Goal: Transaction & Acquisition: Purchase product/service

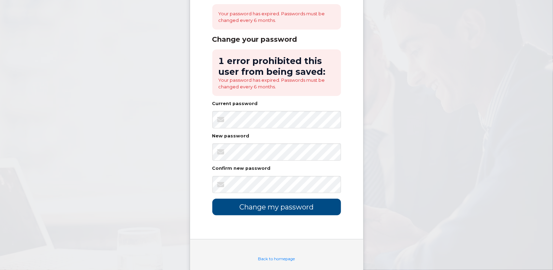
scroll to position [70, 0]
click at [293, 210] on input "Change my password" at bounding box center [276, 206] width 129 height 16
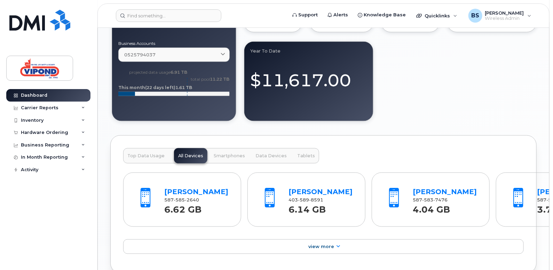
scroll to position [522, 0]
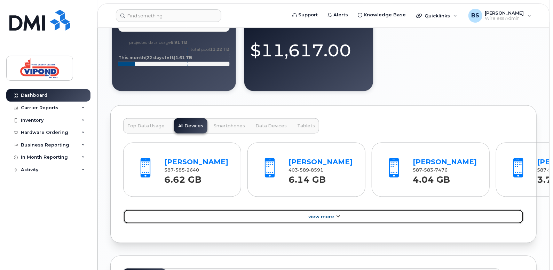
click at [327, 220] on span "View More" at bounding box center [321, 216] width 26 height 5
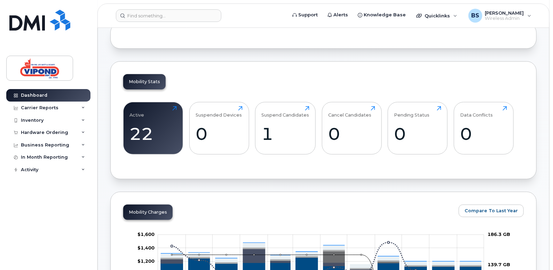
scroll to position [0, 0]
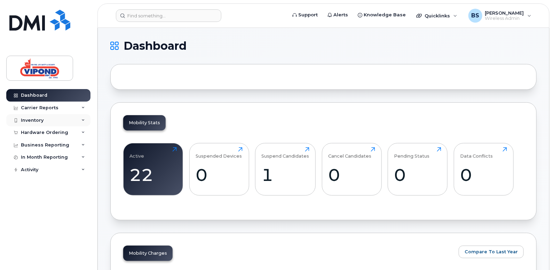
click at [82, 119] on icon at bounding box center [82, 120] width 3 height 3
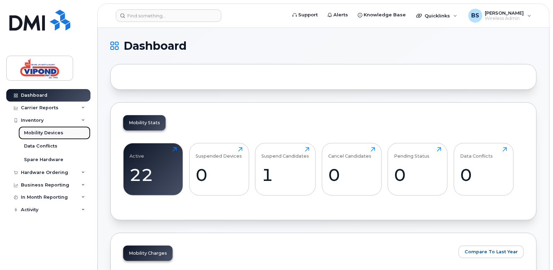
click at [57, 131] on div "Mobility Devices" at bounding box center [43, 133] width 39 height 6
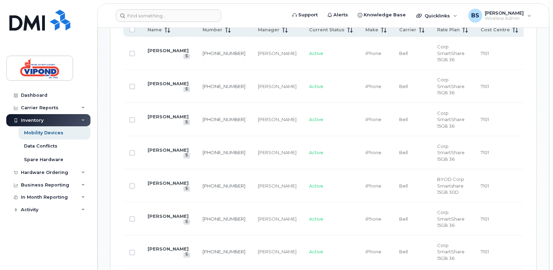
scroll to position [317, 0]
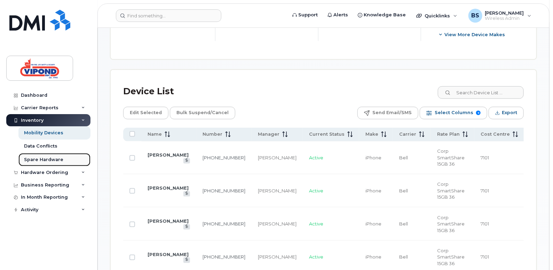
click at [49, 157] on div "Spare Hardware" at bounding box center [43, 160] width 39 height 6
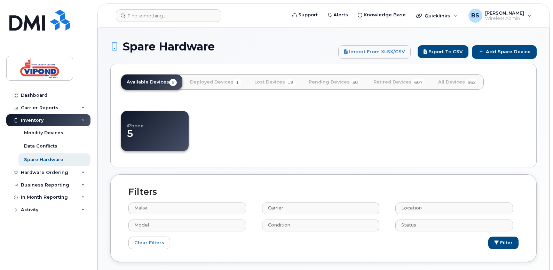
select select
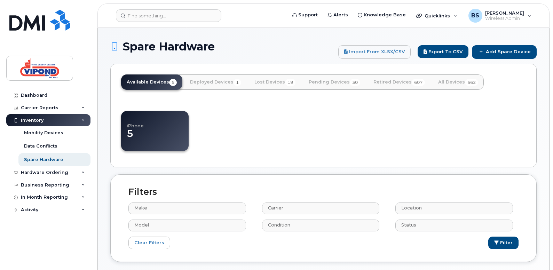
select select
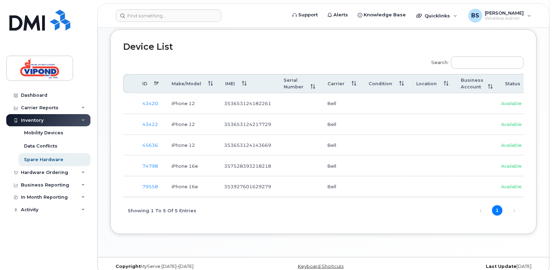
scroll to position [253, 0]
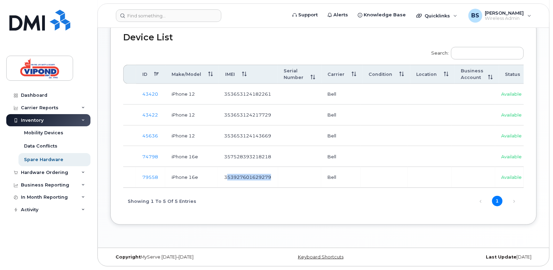
drag, startPoint x: 229, startPoint y: 185, endPoint x: 295, endPoint y: 182, distance: 66.5
click at [295, 182] on tr "79558 iPhone 16e 353927601629279 Bell Available Deploy Retire" at bounding box center [374, 177] width 502 height 21
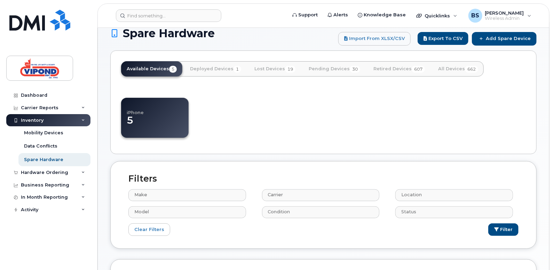
scroll to position [9, 0]
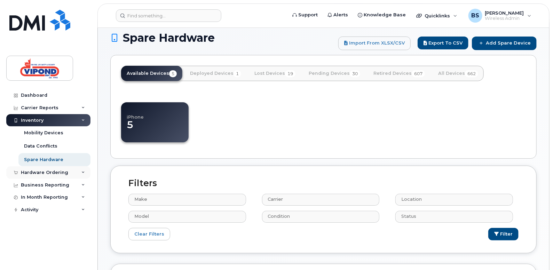
click at [51, 171] on div "Hardware Ordering" at bounding box center [44, 173] width 47 height 6
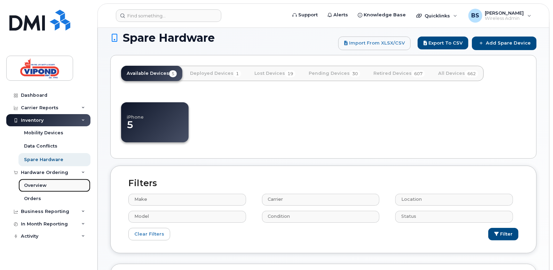
click at [40, 184] on div "Overview" at bounding box center [35, 185] width 23 height 6
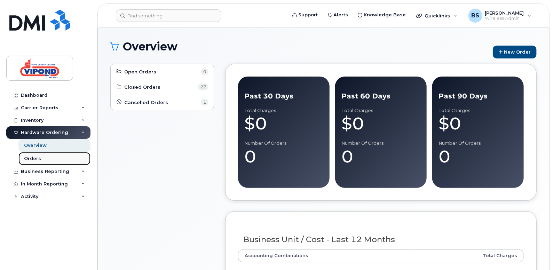
click at [38, 157] on div "Orders" at bounding box center [32, 159] width 17 height 6
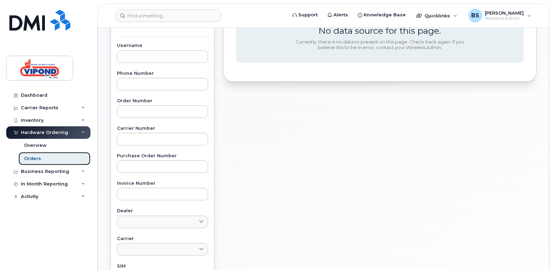
scroll to position [32, 0]
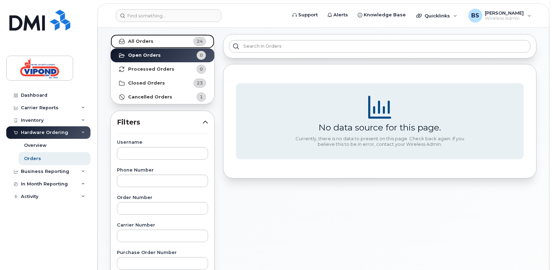
click at [143, 40] on strong "All Orders" at bounding box center [140, 42] width 25 height 6
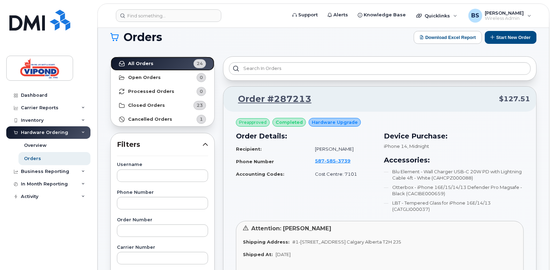
scroll to position [0, 0]
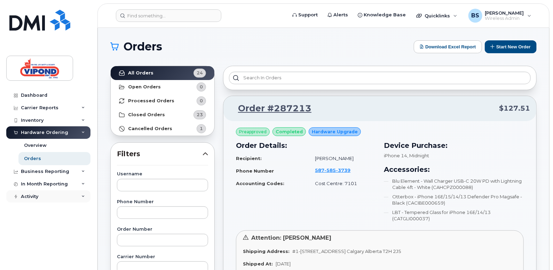
click at [82, 196] on icon at bounding box center [82, 196] width 3 height 3
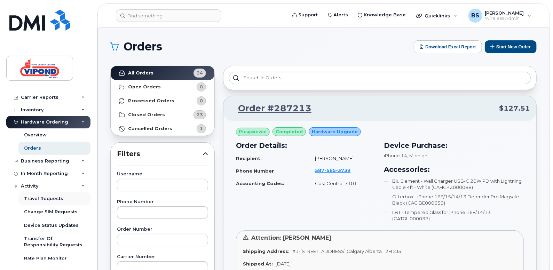
scroll to position [16, 0]
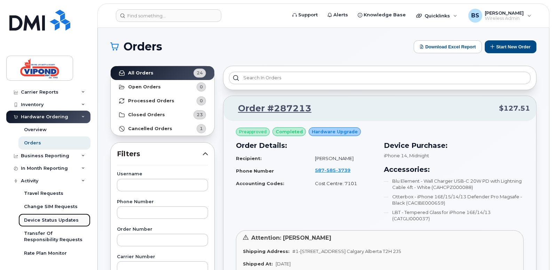
click at [65, 217] on div "Device Status Updates" at bounding box center [51, 220] width 55 height 6
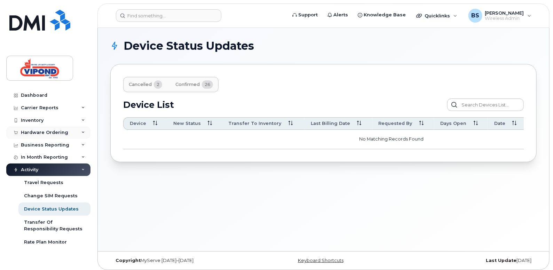
click at [85, 132] on icon at bounding box center [82, 132] width 3 height 3
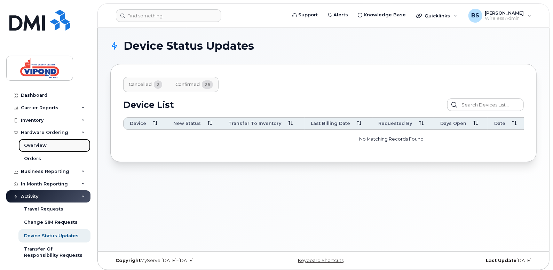
click at [71, 143] on link "Overview" at bounding box center [54, 145] width 72 height 13
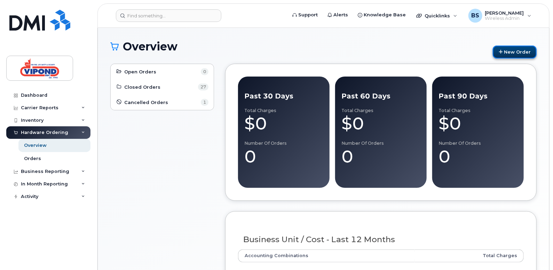
click at [517, 53] on link "New Order" at bounding box center [515, 52] width 44 height 13
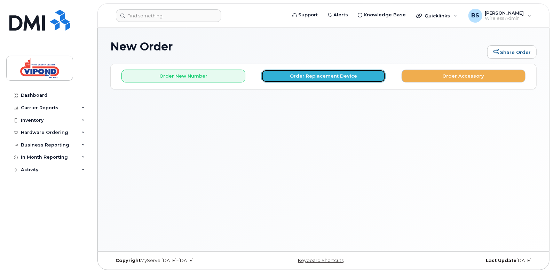
click at [338, 77] on button "Order Replacement Device" at bounding box center [323, 76] width 124 height 13
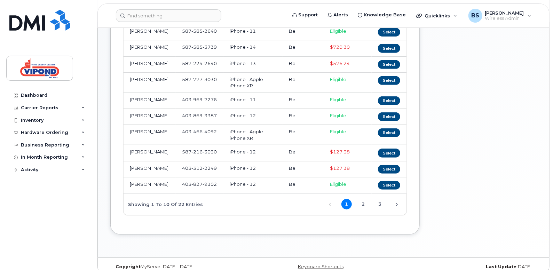
scroll to position [138, 0]
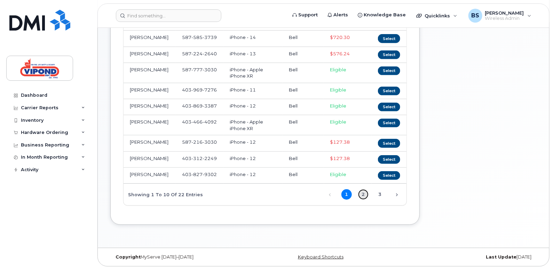
click at [364, 195] on link "2" at bounding box center [363, 194] width 10 height 10
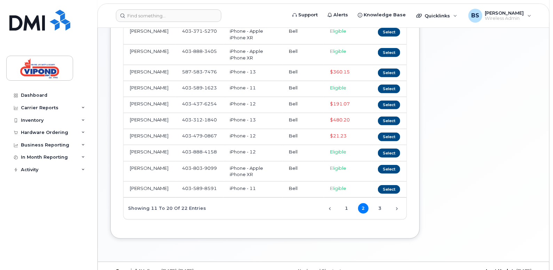
scroll to position [134, 0]
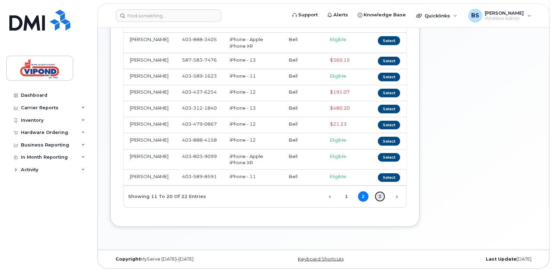
click at [381, 194] on link "3" at bounding box center [380, 196] width 10 height 10
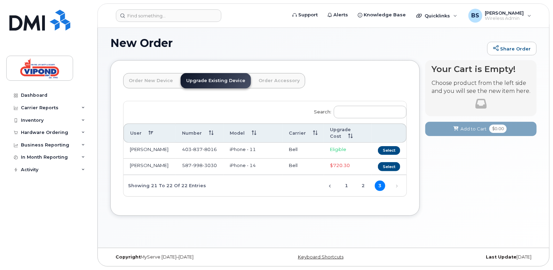
scroll to position [3, 0]
click at [362, 186] on link "2" at bounding box center [363, 186] width 10 height 10
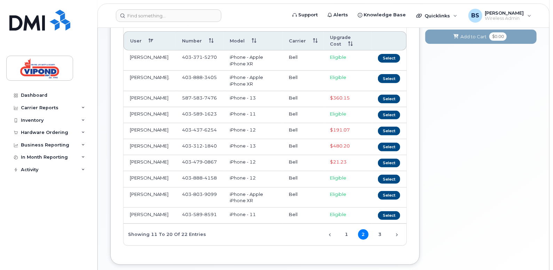
scroll to position [108, 0]
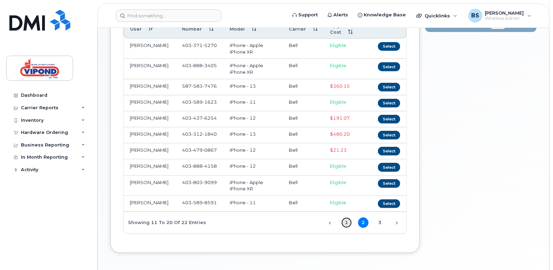
click at [347, 222] on link "1" at bounding box center [346, 222] width 10 height 10
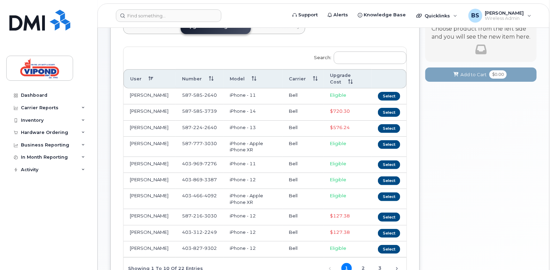
scroll to position [70, 0]
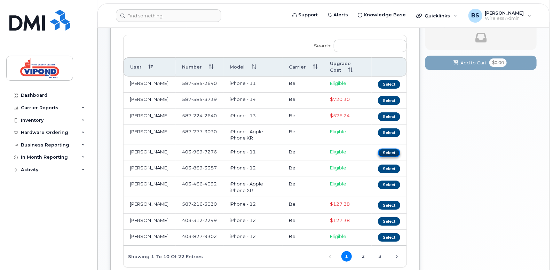
click at [393, 150] on button "Select" at bounding box center [389, 153] width 22 height 9
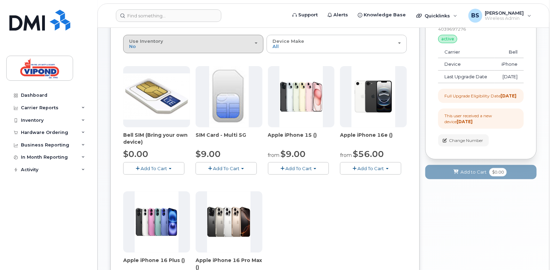
click at [254, 39] on div "Use Inventory No" at bounding box center [193, 44] width 128 height 11
click at [139, 71] on label "Yes" at bounding box center [133, 71] width 17 height 8
click at [0, 0] on input "Yes" at bounding box center [0, 0] width 0 height 0
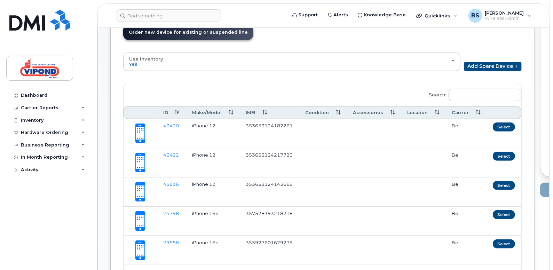
scroll to position [28, 0]
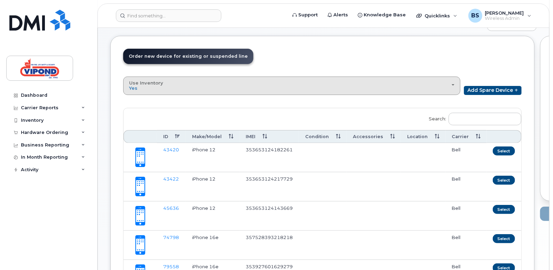
click at [446, 83] on div "Use Inventory Yes" at bounding box center [291, 85] width 325 height 11
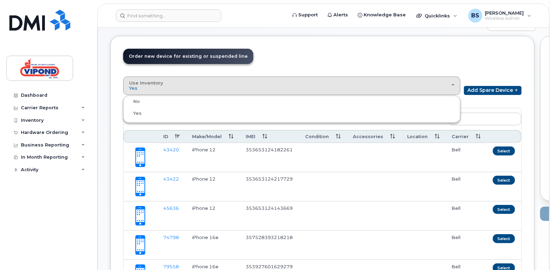
click at [139, 99] on label "No" at bounding box center [132, 101] width 15 height 8
click at [0, 0] on input "No" at bounding box center [0, 0] width 0 height 0
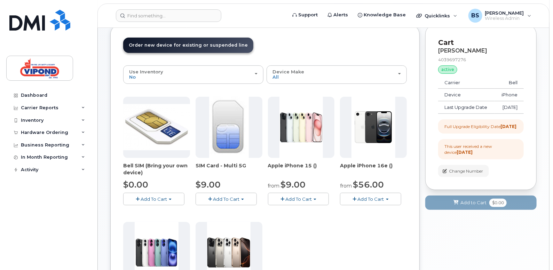
scroll to position [51, 0]
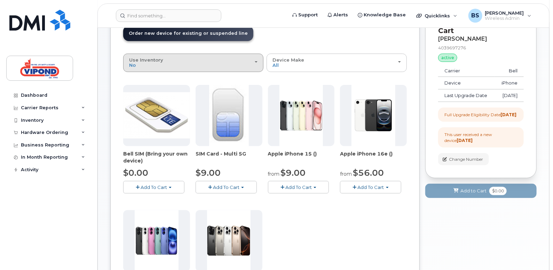
click at [255, 61] on span "button" at bounding box center [256, 61] width 3 height 1
click at [158, 90] on div "Yes" at bounding box center [193, 90] width 137 height 8
click at [248, 60] on div "Use Inventory No" at bounding box center [193, 62] width 128 height 11
click at [135, 88] on label "Yes" at bounding box center [133, 90] width 17 height 8
click at [0, 0] on input "Yes" at bounding box center [0, 0] width 0 height 0
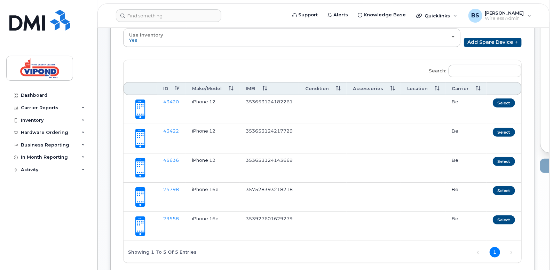
scroll to position [86, 0]
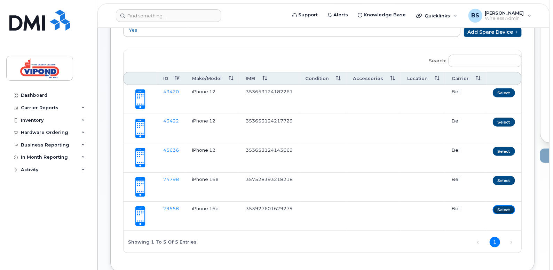
click at [494, 210] on button "Select" at bounding box center [504, 209] width 22 height 9
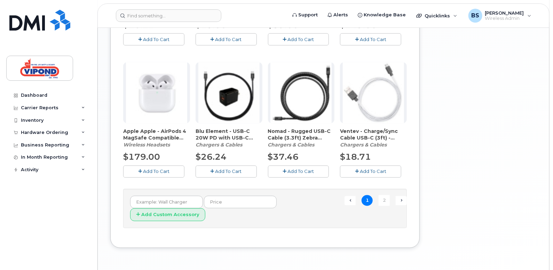
scroll to position [522, 0]
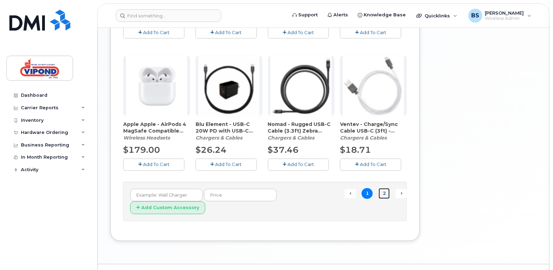
click at [385, 193] on link "2" at bounding box center [384, 193] width 11 height 11
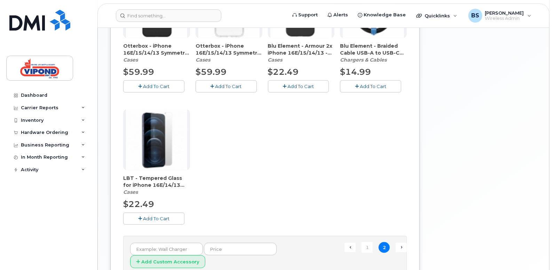
scroll to position [357, 0]
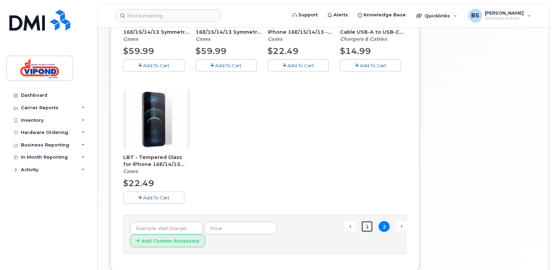
click at [367, 226] on link "1" at bounding box center [366, 226] width 11 height 11
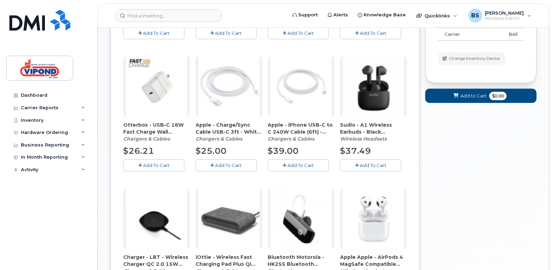
scroll to position [246, 0]
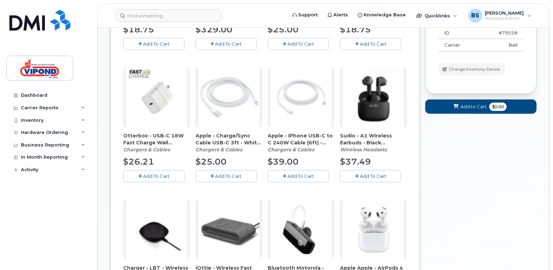
click at [312, 174] on span "Add To Cart" at bounding box center [300, 176] width 26 height 6
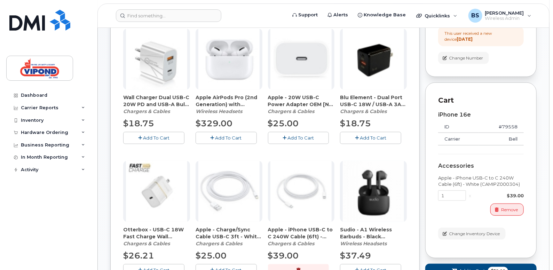
scroll to position [141, 0]
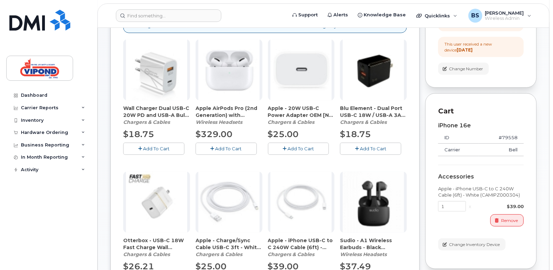
click at [311, 148] on span "Add To Cart" at bounding box center [300, 149] width 26 height 6
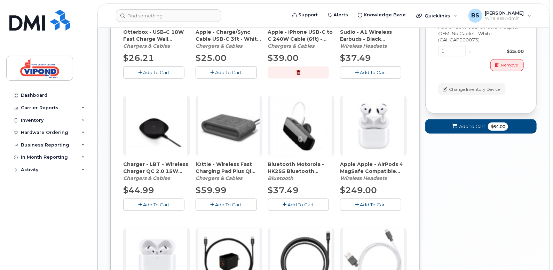
scroll to position [487, 0]
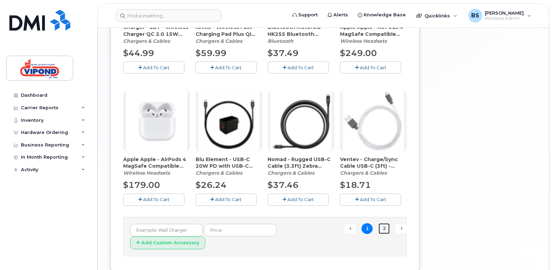
click at [384, 228] on link "2" at bounding box center [384, 228] width 11 height 11
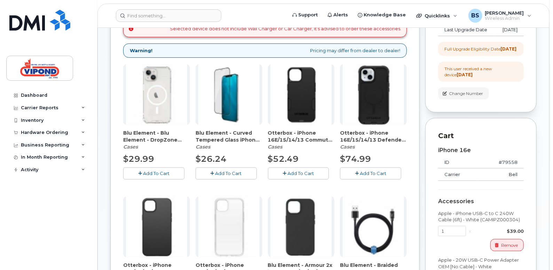
scroll to position [114, 0]
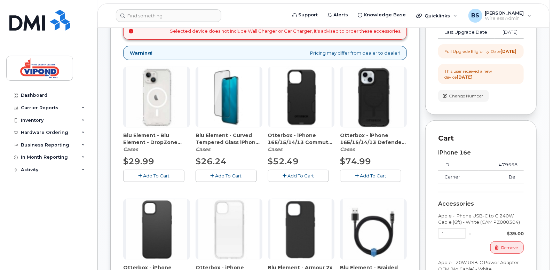
click at [221, 140] on span "Blu Element - Curved Tempered Glass iPhone 16e/14/13 (CATGBE000035)" at bounding box center [229, 139] width 67 height 14
click at [230, 98] on img at bounding box center [228, 96] width 61 height 61
click at [205, 139] on span "Blu Element - Curved Tempered Glass iPhone 16e/14/13 (CATGBE000035)" at bounding box center [229, 139] width 67 height 14
click at [216, 161] on span "$26.24" at bounding box center [211, 161] width 31 height 10
click at [234, 106] on img at bounding box center [228, 96] width 61 height 61
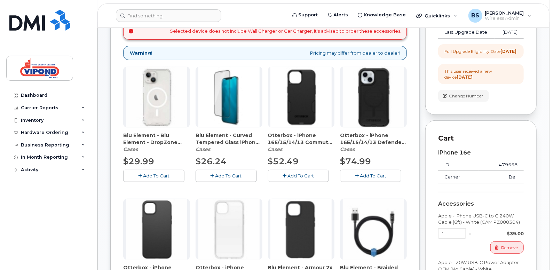
click at [234, 175] on span "Add To Cart" at bounding box center [228, 176] width 26 height 6
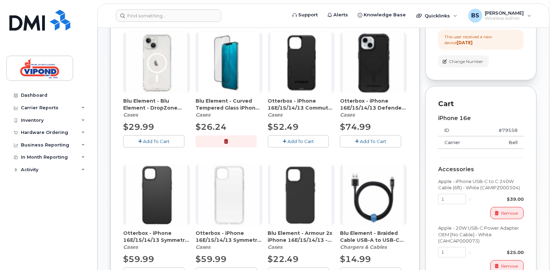
scroll to position [183, 0]
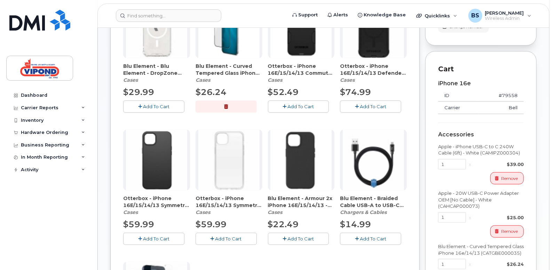
click at [312, 104] on span "Add To Cart" at bounding box center [300, 107] width 26 height 6
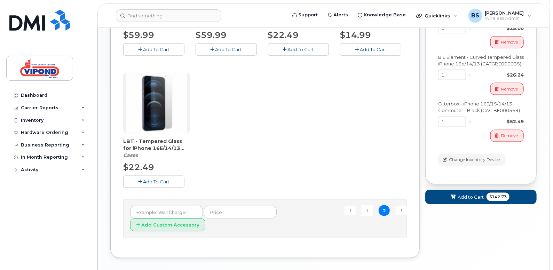
scroll to position [383, 0]
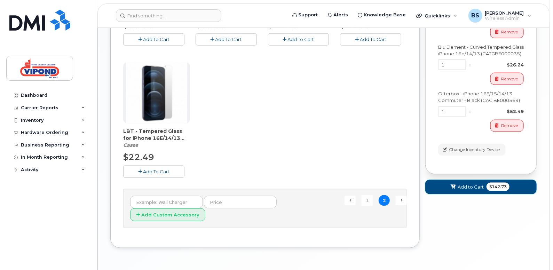
click at [477, 190] on span "Add to Cart" at bounding box center [470, 187] width 26 height 7
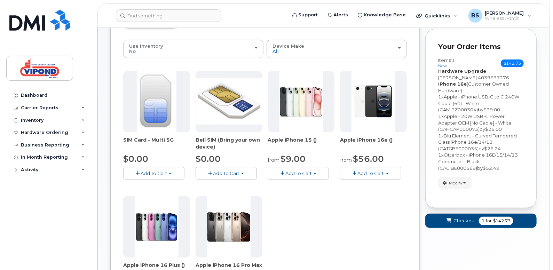
scroll to position [70, 0]
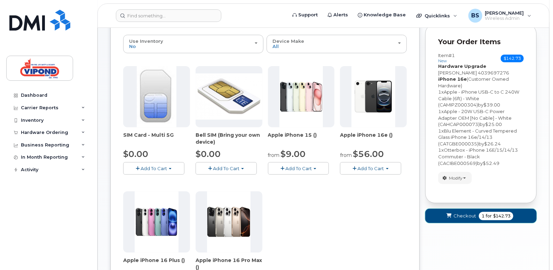
click at [462, 216] on span "Checkout" at bounding box center [464, 216] width 23 height 7
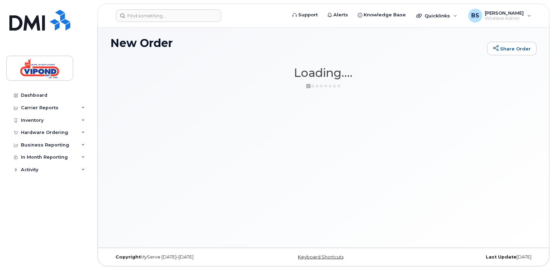
scroll to position [3, 0]
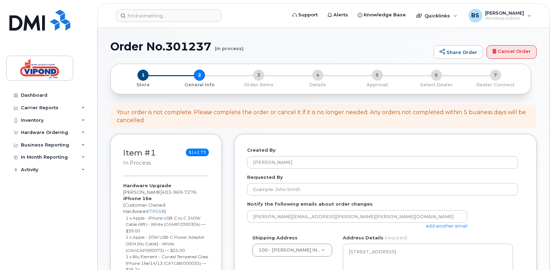
select select
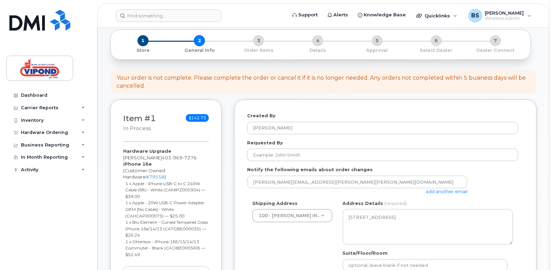
scroll to position [35, 0]
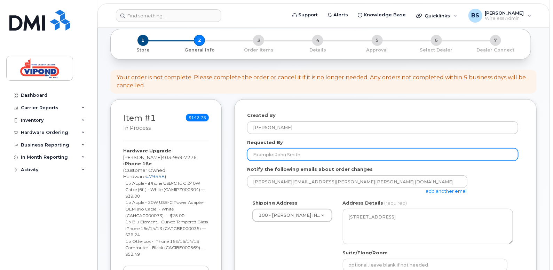
click at [358, 153] on input "Requested By" at bounding box center [382, 154] width 271 height 13
type input "[PERSON_NAME]"
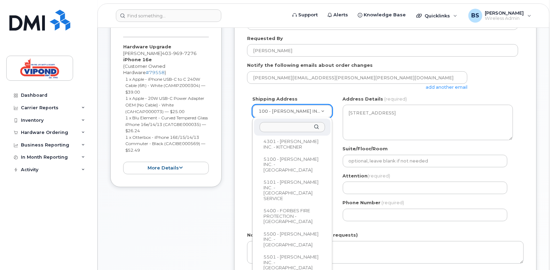
scroll to position [612, 0]
select select
type textarea "#1-415 60th Avenue S.E. Calgary Alberta T2H 2J5"
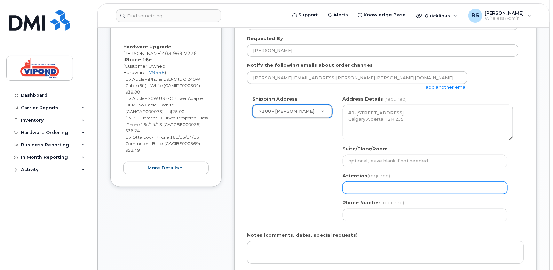
click at [360, 189] on input "Attention (required)" at bounding box center [425, 188] width 165 height 13
type input "[PERSON_NAME]"
select select
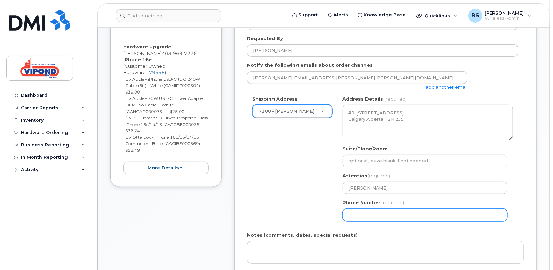
click at [360, 214] on input "Phone Number" at bounding box center [425, 215] width 165 height 13
type input "4039697276"
select select
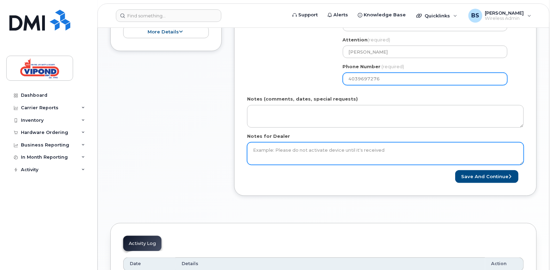
scroll to position [278, 0]
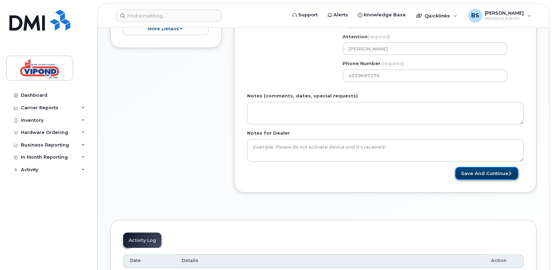
click at [480, 173] on button "Save and Continue" at bounding box center [486, 173] width 63 height 13
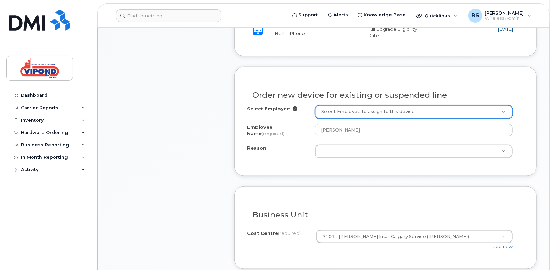
scroll to position [313, 0]
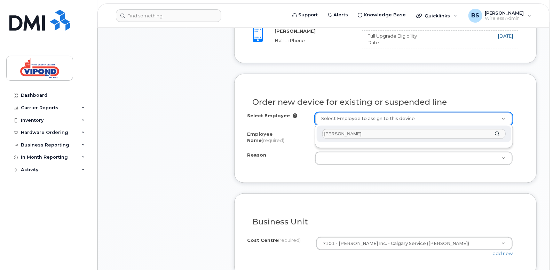
type input "brad sinnott"
click at [497, 132] on div "brad sinnott" at bounding box center [414, 134] width 194 height 17
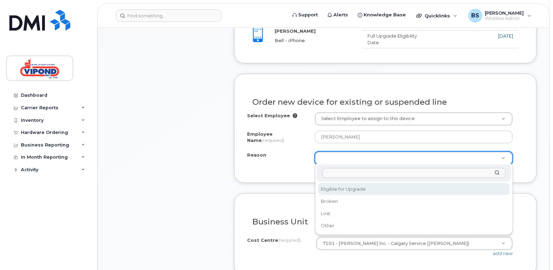
select select "eligible_for_upgrade"
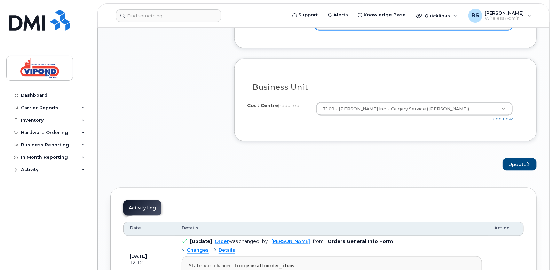
scroll to position [452, 0]
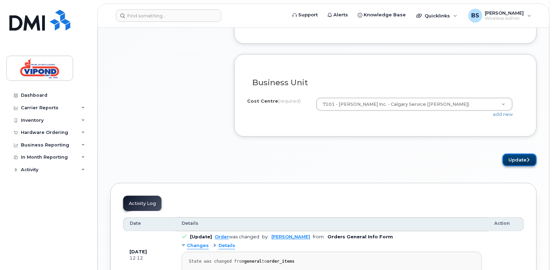
click at [516, 158] on button "Update" at bounding box center [519, 160] width 34 height 13
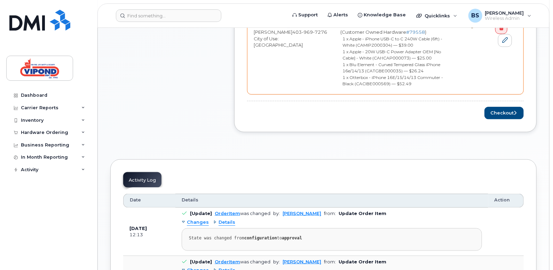
scroll to position [348, 0]
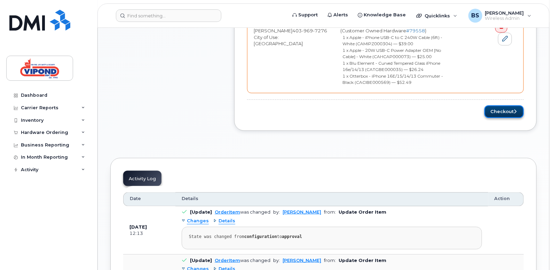
click at [498, 110] on button "Checkout" at bounding box center [503, 111] width 39 height 13
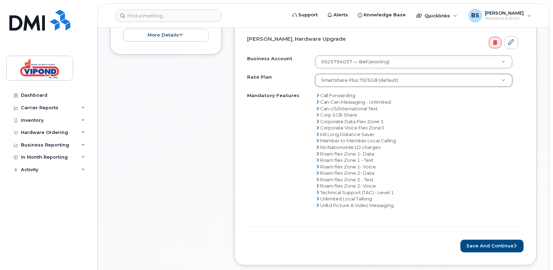
scroll to position [278, 0]
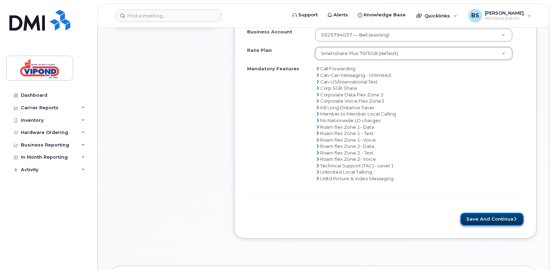
click at [494, 217] on button "Save and Continue" at bounding box center [491, 219] width 63 height 13
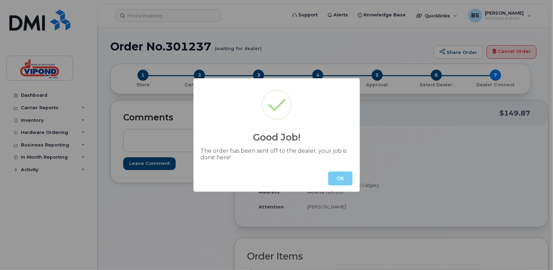
click at [345, 179] on button "OK" at bounding box center [340, 179] width 24 height 14
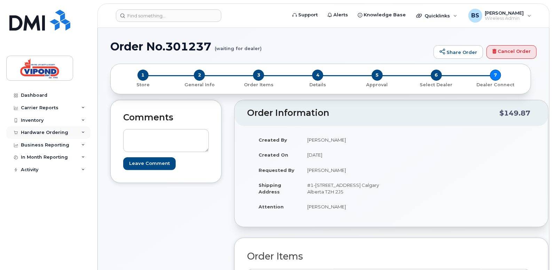
click at [58, 132] on div "Hardware Ordering" at bounding box center [44, 133] width 47 height 6
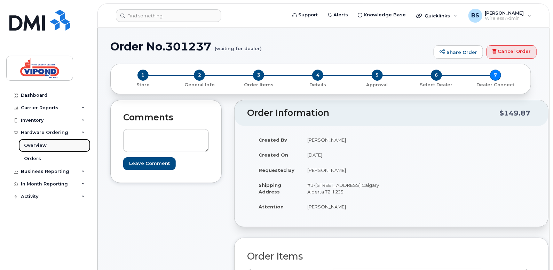
click at [41, 143] on div "Overview" at bounding box center [35, 145] width 23 height 6
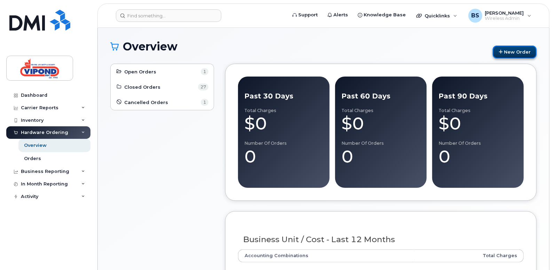
click at [514, 51] on link "New Order" at bounding box center [515, 52] width 44 height 13
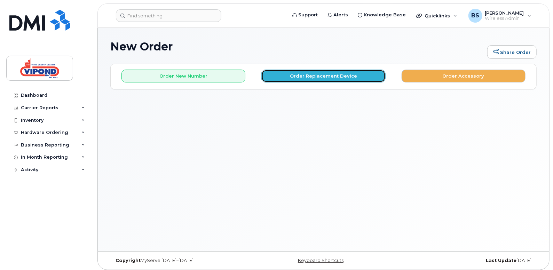
click at [341, 74] on button "Order Replacement Device" at bounding box center [323, 76] width 124 height 13
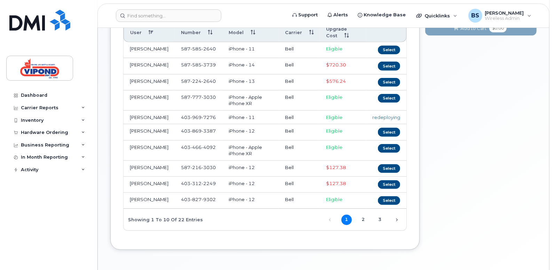
scroll to position [136, 0]
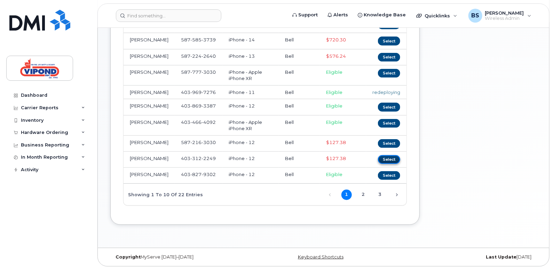
click at [392, 155] on button "Select" at bounding box center [389, 159] width 22 height 9
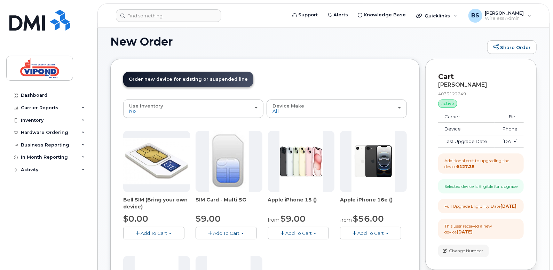
scroll to position [0, 0]
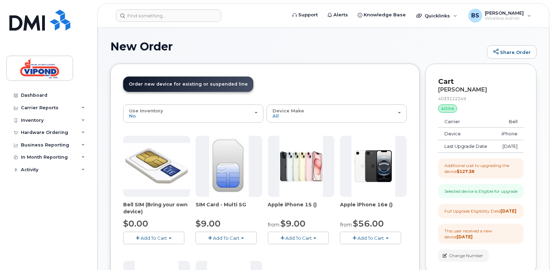
click at [185, 83] on span "Order new device for existing or suspended line" at bounding box center [188, 83] width 119 height 5
click at [84, 119] on icon at bounding box center [82, 120] width 3 height 3
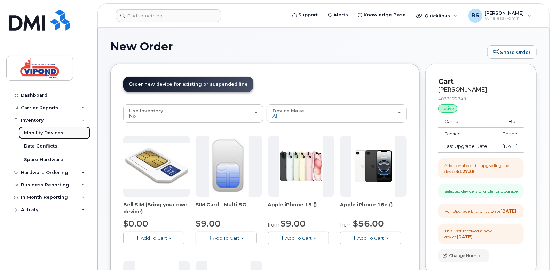
click at [60, 132] on div "Mobility Devices" at bounding box center [43, 133] width 39 height 6
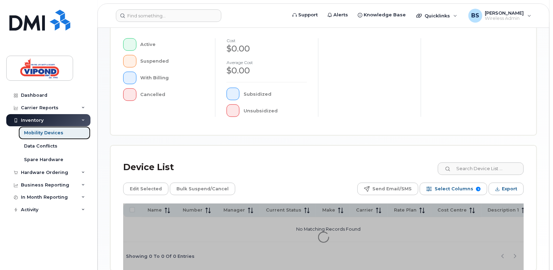
scroll to position [234, 0]
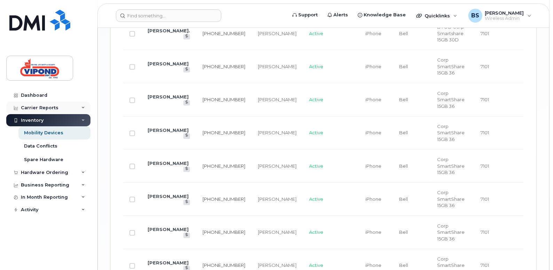
click at [57, 108] on div "Carrier Reports" at bounding box center [48, 108] width 84 height 13
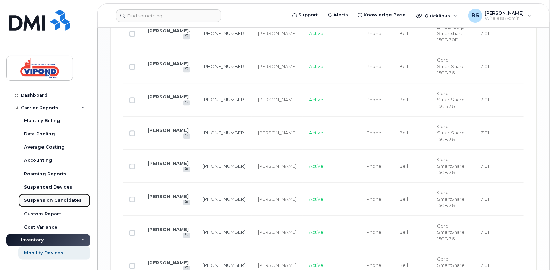
click at [65, 201] on div "Suspension Candidates" at bounding box center [53, 200] width 58 height 6
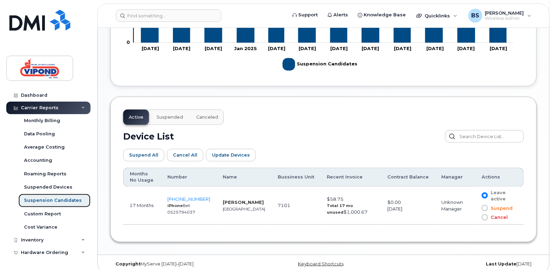
scroll to position [300, 0]
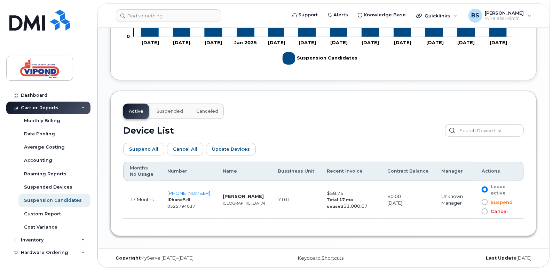
click at [484, 210] on span at bounding box center [484, 211] width 6 height 6
click at [475, 212] on input "Cancel" at bounding box center [475, 212] width 0 height 0
click at [227, 149] on span "Update Devices" at bounding box center [231, 149] width 38 height 7
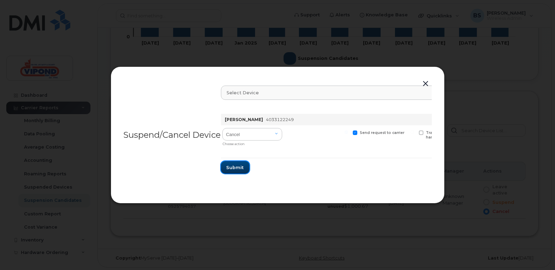
click at [236, 166] on span "Submit" at bounding box center [234, 167] width 17 height 7
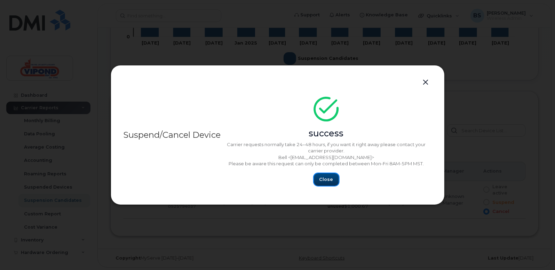
click at [329, 179] on span "Close" at bounding box center [326, 179] width 14 height 7
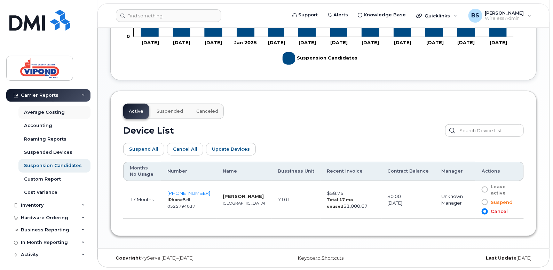
scroll to position [36, 0]
click at [81, 202] on icon at bounding box center [82, 203] width 3 height 3
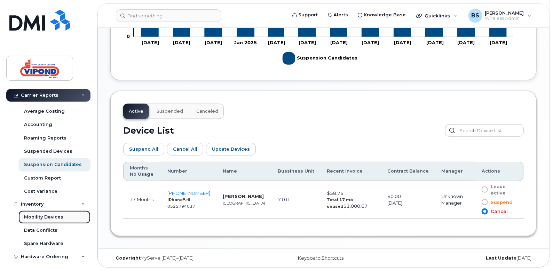
click at [58, 216] on div "Mobility Devices" at bounding box center [43, 217] width 39 height 6
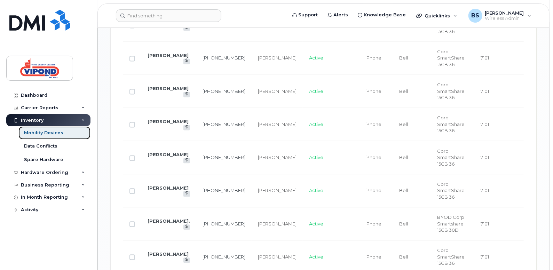
scroll to position [661, 0]
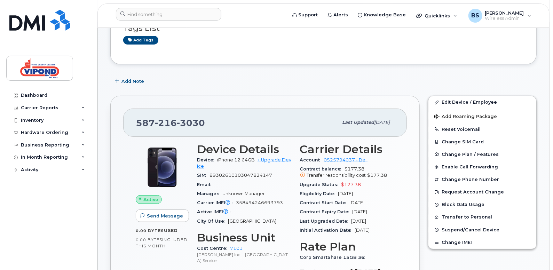
scroll to position [70, 0]
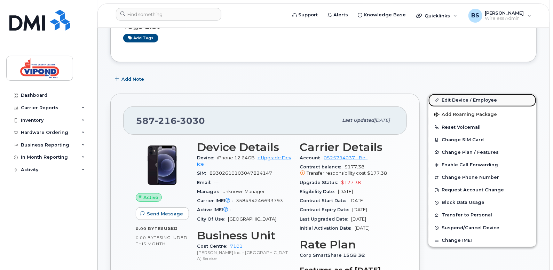
click at [457, 99] on link "Edit Device / Employee" at bounding box center [482, 100] width 108 height 13
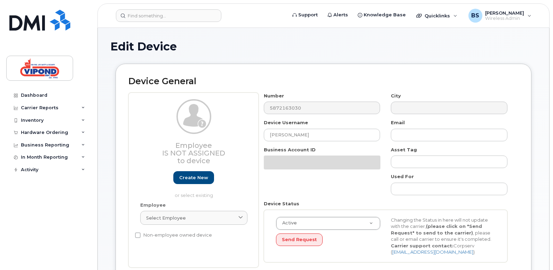
select select "378463"
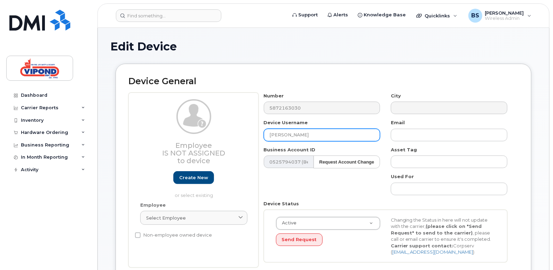
click at [317, 133] on input "[PERSON_NAME]" at bounding box center [322, 135] width 117 height 13
type input "D"
type input "[PERSON_NAME]"
click at [317, 183] on div "Number 5872163030 City Device Username Payton Banda Email Business Account ID 0…" at bounding box center [385, 180] width 254 height 175
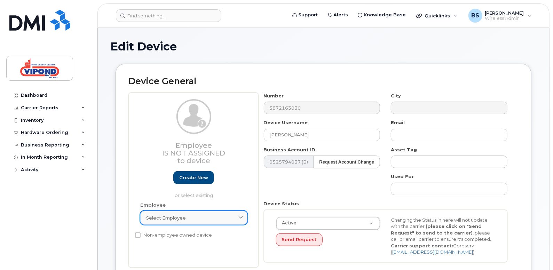
click at [241, 216] on icon at bounding box center [240, 218] width 5 height 5
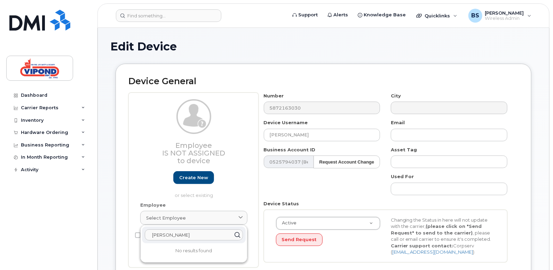
scroll to position [35, 0]
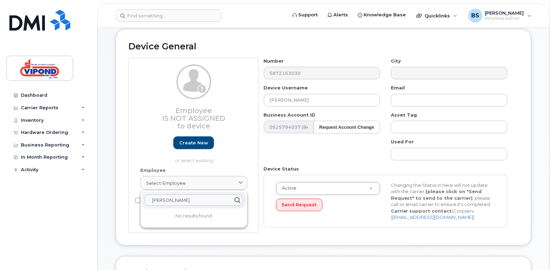
type input "payton banda"
click at [243, 233] on div "Device General Employee Is not assigned to device Create new or select existing…" at bounding box center [324, 137] width 416 height 217
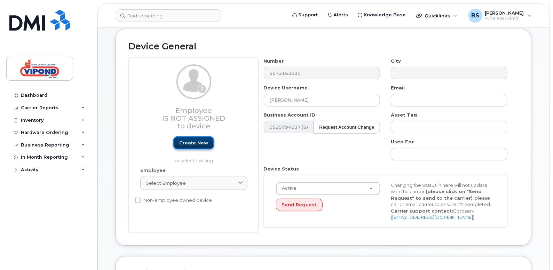
click at [192, 144] on link "Create new" at bounding box center [193, 142] width 41 height 13
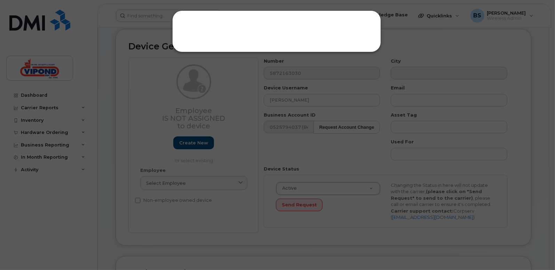
click at [255, 29] on div at bounding box center [276, 31] width 209 height 42
click at [236, 120] on div at bounding box center [277, 135] width 555 height 270
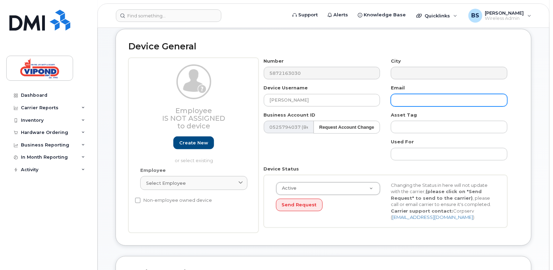
click at [421, 97] on input "text" at bounding box center [449, 100] width 117 height 13
type input "payton.banda@vipond.ca"
click at [364, 148] on div "Number 5872163030 City Device Username Payton Banda Email payton.banda@vipond.c…" at bounding box center [385, 145] width 254 height 175
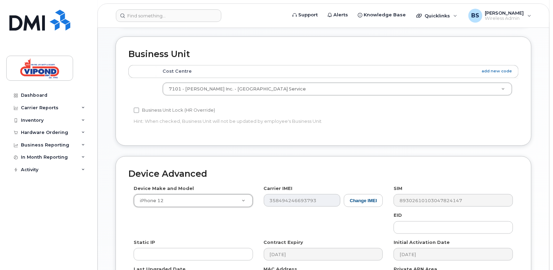
scroll to position [347, 0]
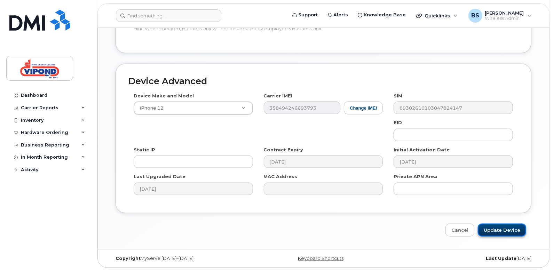
click at [517, 229] on input "Update Device" at bounding box center [502, 230] width 48 height 13
type input "Saving..."
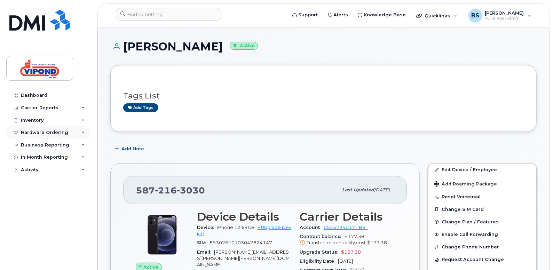
click at [79, 131] on div "Hardware Ordering" at bounding box center [48, 132] width 84 height 13
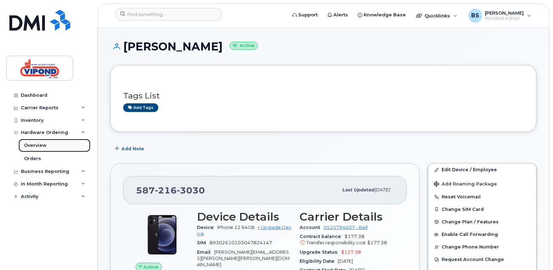
click at [40, 145] on div "Overview" at bounding box center [35, 145] width 23 height 6
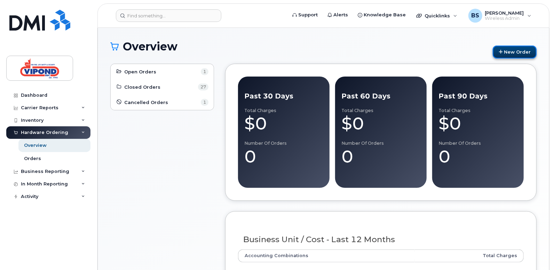
click at [509, 50] on link "New Order" at bounding box center [515, 52] width 44 height 13
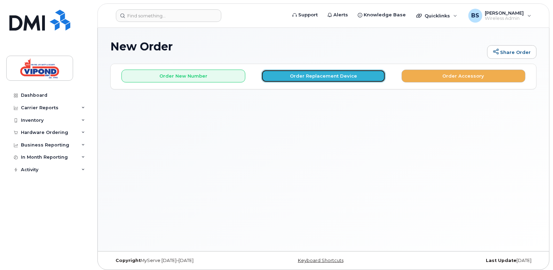
click at [334, 75] on button "Order Replacement Device" at bounding box center [323, 76] width 124 height 13
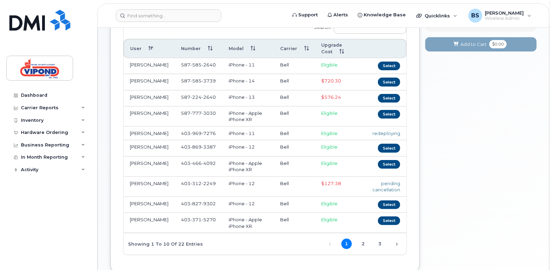
scroll to position [104, 0]
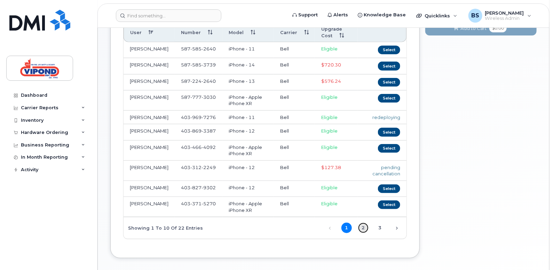
click at [364, 233] on link "2" at bounding box center [363, 228] width 10 height 10
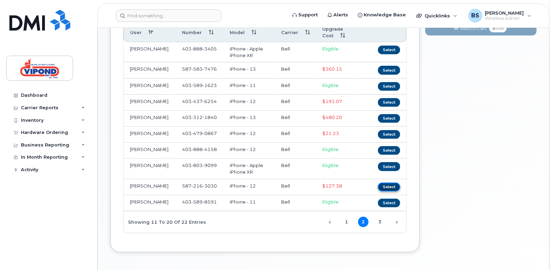
click at [388, 189] on button "Select" at bounding box center [389, 187] width 22 height 9
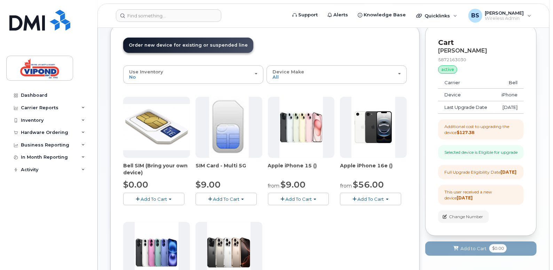
scroll to position [51, 0]
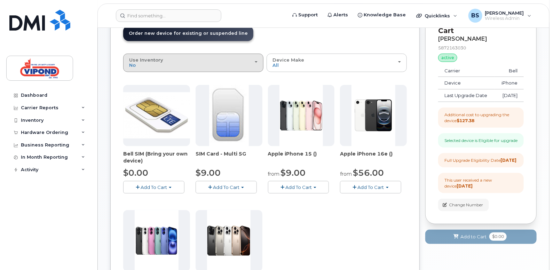
click at [256, 58] on div "Use Inventory No" at bounding box center [193, 62] width 128 height 11
click at [136, 88] on label "Yes" at bounding box center [133, 90] width 17 height 8
click at [0, 0] on input "Yes" at bounding box center [0, 0] width 0 height 0
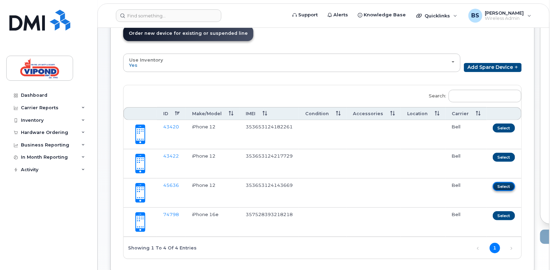
click at [497, 185] on button "Select" at bounding box center [504, 186] width 22 height 9
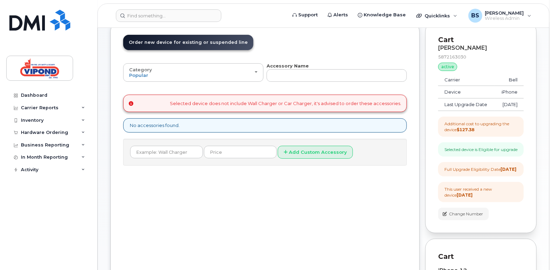
scroll to position [25, 0]
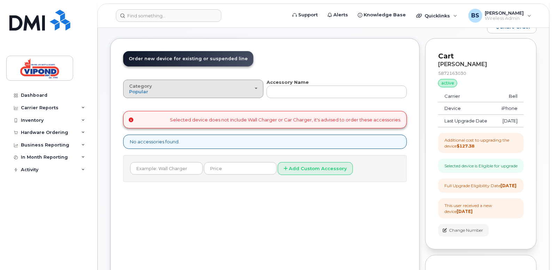
click at [255, 87] on button "Category Popular" at bounding box center [193, 89] width 140 height 18
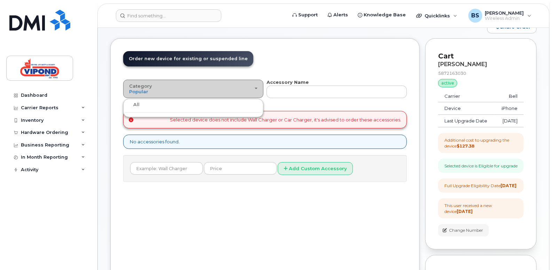
click at [258, 89] on button "Category Popular" at bounding box center [193, 89] width 140 height 18
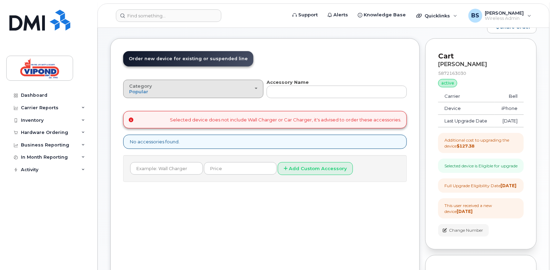
click at [258, 89] on button "Category Popular" at bounding box center [193, 89] width 140 height 18
click at [177, 103] on div "All" at bounding box center [193, 105] width 137 height 8
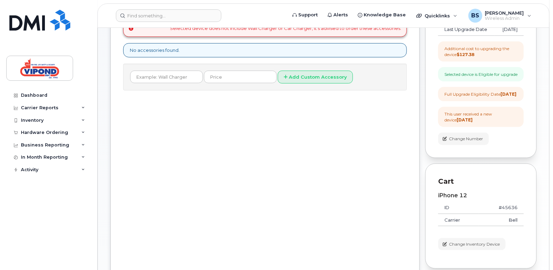
scroll to position [0, 0]
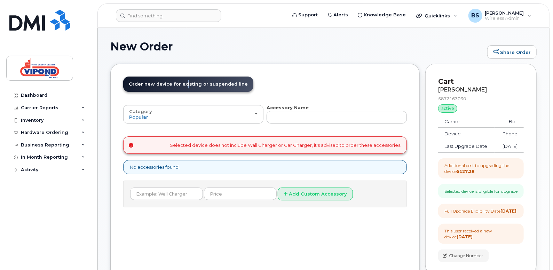
click at [182, 83] on span "Order new device for existing or suspended line" at bounding box center [188, 83] width 119 height 5
click at [293, 78] on header "Order New Device Upgrade Existing Device Order Accessory Order new device and n…" at bounding box center [265, 91] width 284 height 28
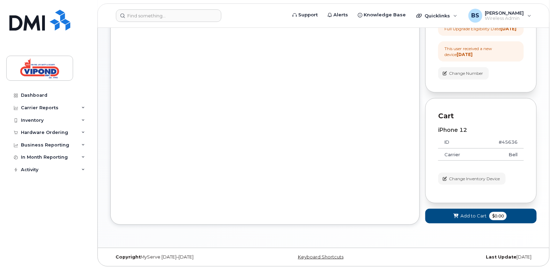
scroll to position [199, 0]
click at [478, 177] on span "Change Inventory Device" at bounding box center [474, 179] width 51 height 6
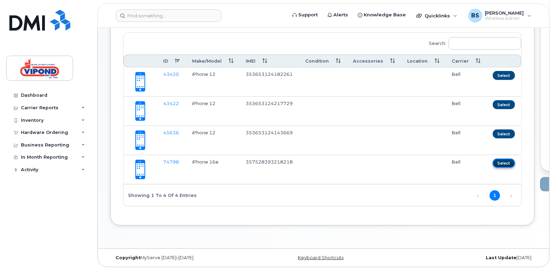
click at [500, 162] on button "Select" at bounding box center [504, 163] width 22 height 9
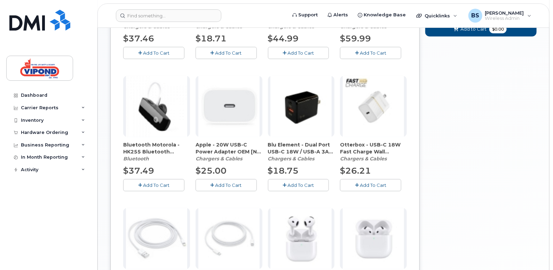
scroll to position [383, 0]
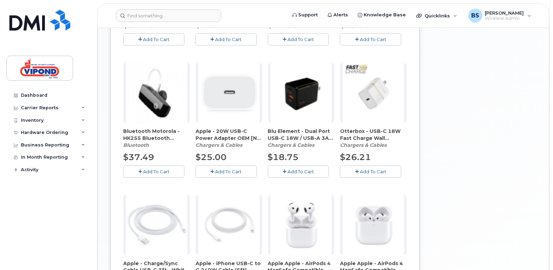
click at [224, 171] on span "Add To Cart" at bounding box center [228, 172] width 26 height 6
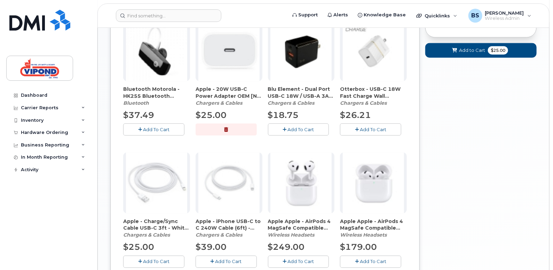
scroll to position [452, 0]
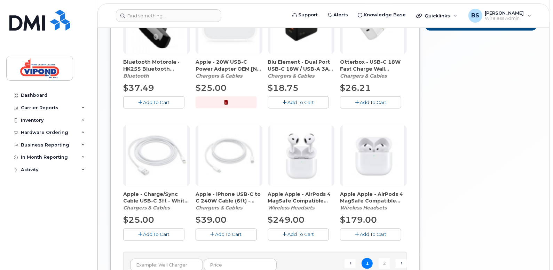
click at [230, 233] on span "Add To Cart" at bounding box center [228, 235] width 26 height 6
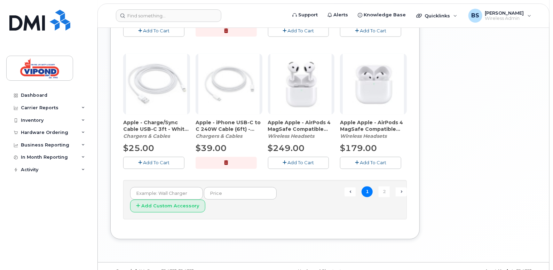
scroll to position [524, 0]
click at [383, 192] on link "2" at bounding box center [384, 191] width 11 height 11
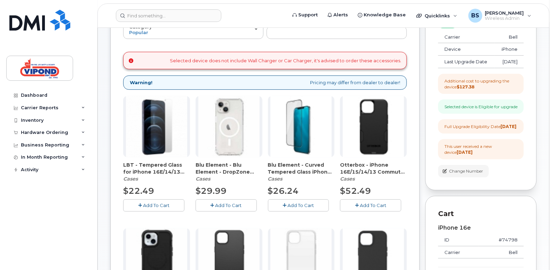
scroll to position [104, 0]
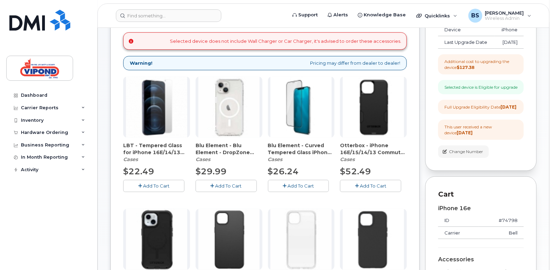
click at [316, 184] on button "Add To Cart" at bounding box center [298, 186] width 61 height 12
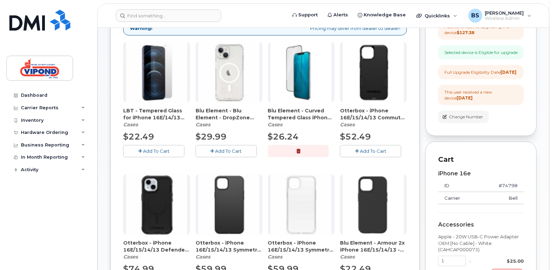
scroll to position [174, 0]
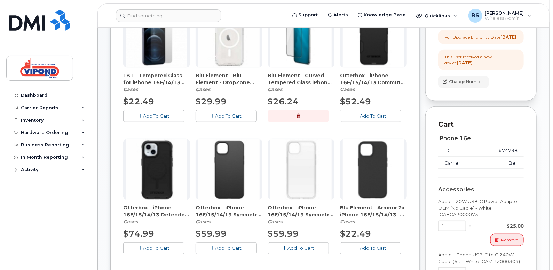
click at [380, 116] on span "Add To Cart" at bounding box center [373, 116] width 26 height 6
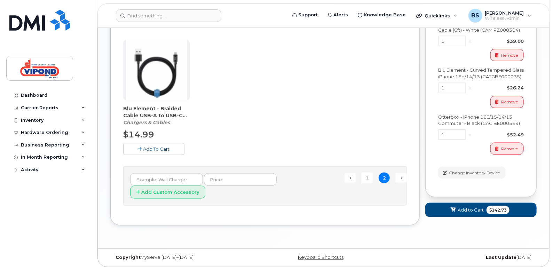
scroll to position [422, 0]
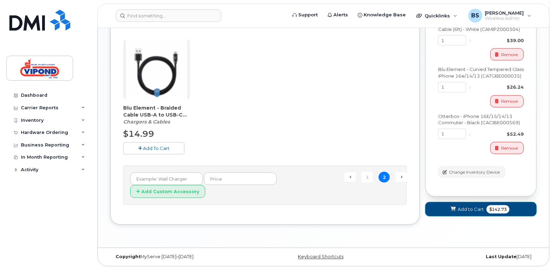
click at [466, 213] on span "Add to Cart" at bounding box center [470, 209] width 26 height 7
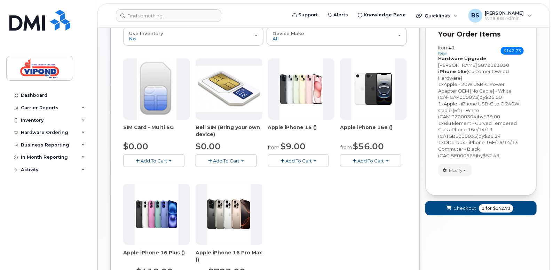
scroll to position [139, 0]
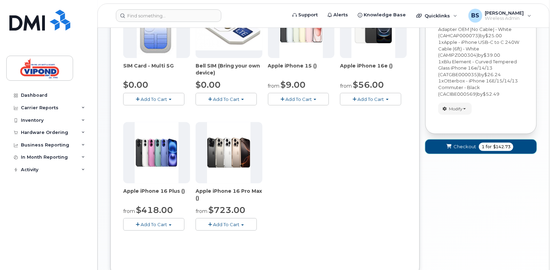
click at [466, 146] on span "Checkout" at bounding box center [464, 146] width 23 height 7
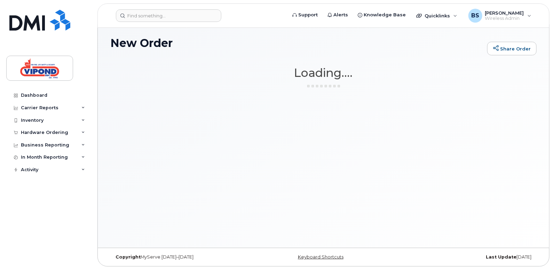
scroll to position [3, 0]
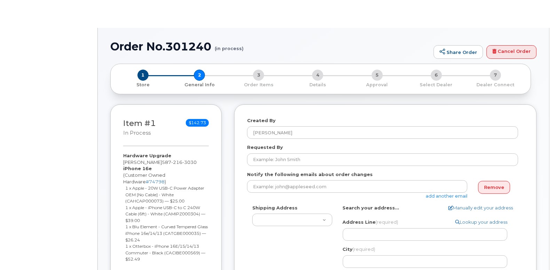
type textarea "[STREET_ADDRESS]"
select select
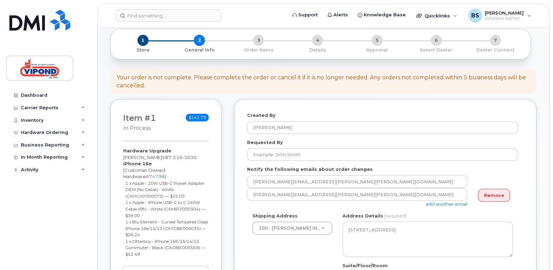
scroll to position [70, 0]
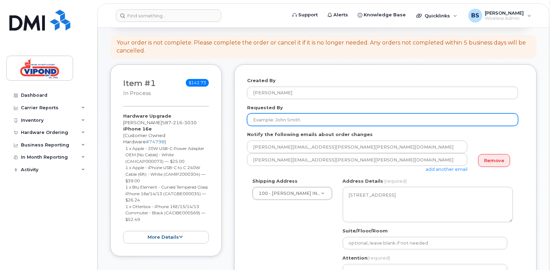
click at [323, 121] on input "Requested By" at bounding box center [382, 119] width 271 height 13
type input "[PERSON_NAME]"
type input "c0b5d89f1b021050f5a3635bbc4bcb67"
type input "[PERSON_NAME]"
type input "4039697276"
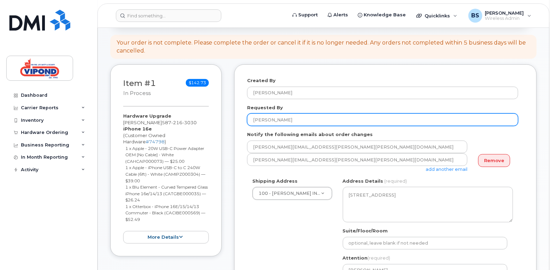
select select
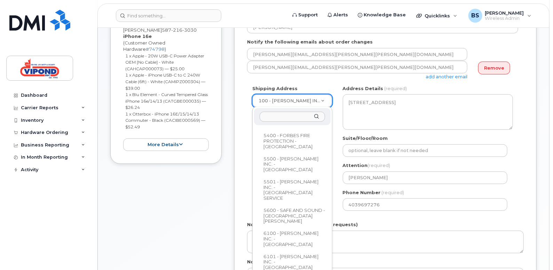
scroll to position [174, 0]
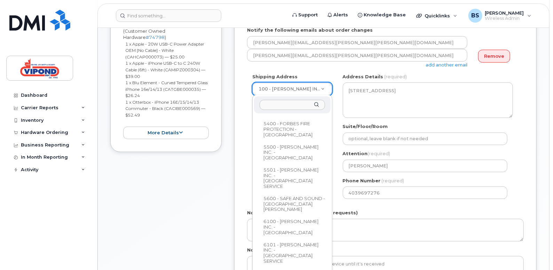
select select
type textarea "#1-415 60th Avenue S.E. Calgary Alberta T2H 2J5"
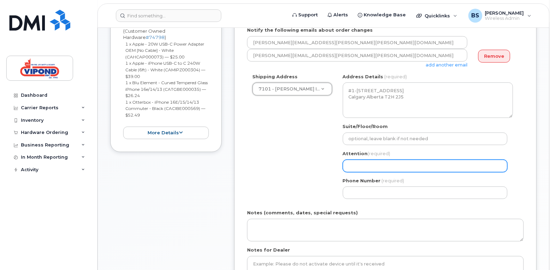
click at [377, 164] on input "Attention (required)" at bounding box center [425, 166] width 165 height 13
select select
type input "P"
select select
type input "Pa"
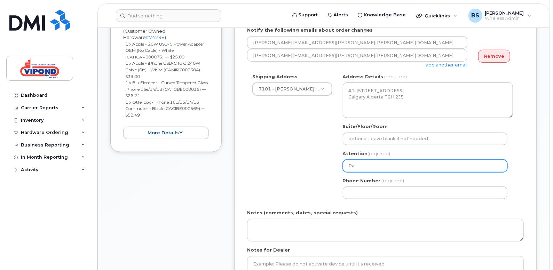
select select
type input "Pay"
select select
type input "Payt"
select select
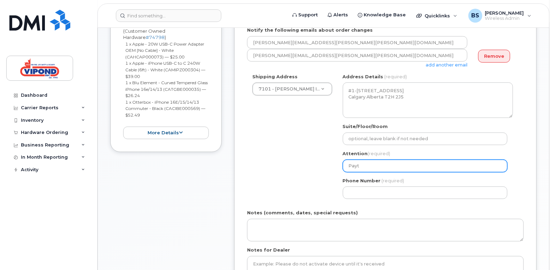
type input "Payto"
select select
type input "Payton"
select select
type input "Payton B"
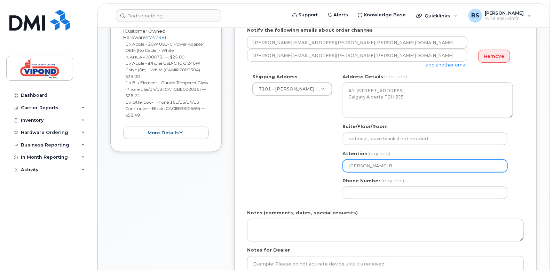
select select
type input "Payton Ba"
select select
type input "Payton Ban"
select select
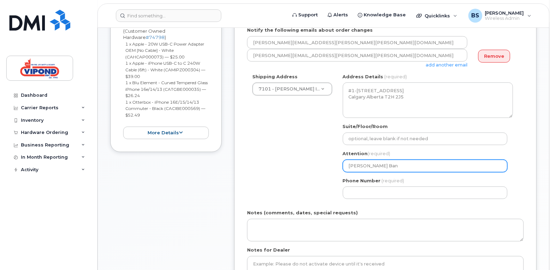
type input "Payton Band"
select select
type input "[PERSON_NAME]"
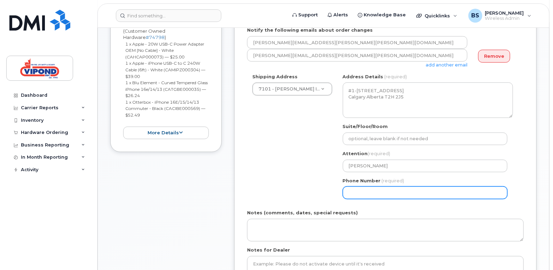
click at [375, 191] on input "Phone Number" at bounding box center [425, 192] width 165 height 13
type input "4032536500"
select select
click at [285, 161] on div "Shipping Address 7101 - VIPOND INC. - CALGARY SERVICE 100 - VIPOND INC. - HEAD …" at bounding box center [382, 138] width 271 height 131
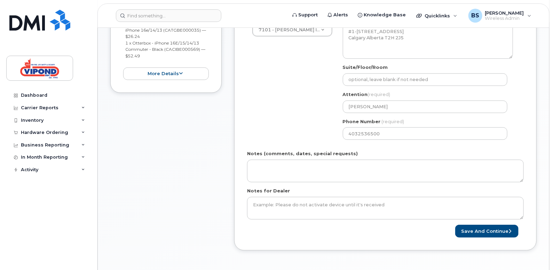
scroll to position [244, 0]
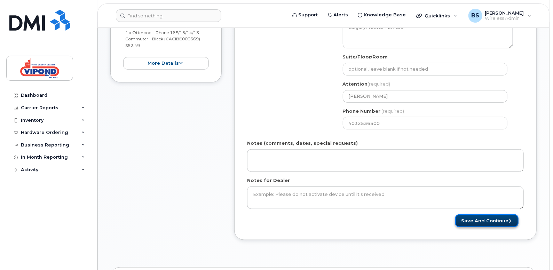
click at [486, 221] on button "Save and Continue" at bounding box center [486, 220] width 63 height 13
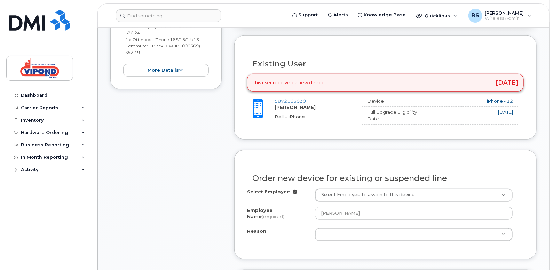
scroll to position [244, 0]
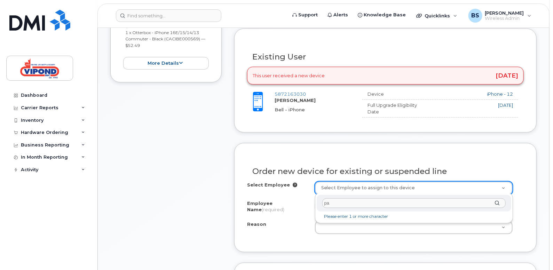
type input "pay"
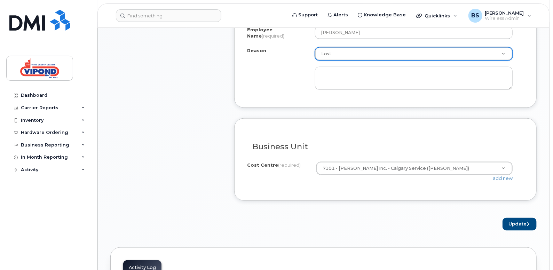
scroll to position [383, 0]
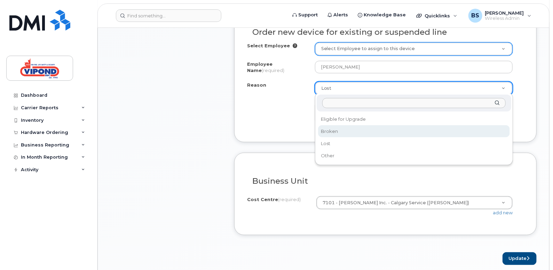
select select "broken"
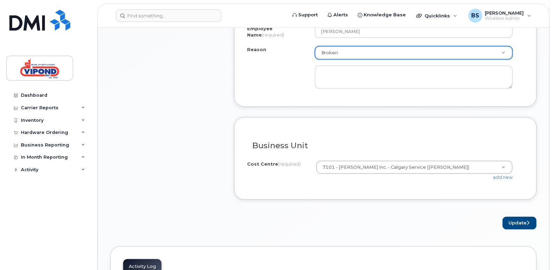
scroll to position [417, 0]
click at [518, 221] on button "Update" at bounding box center [519, 224] width 34 height 13
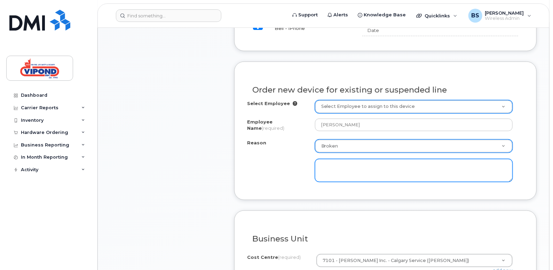
scroll to position [313, 0]
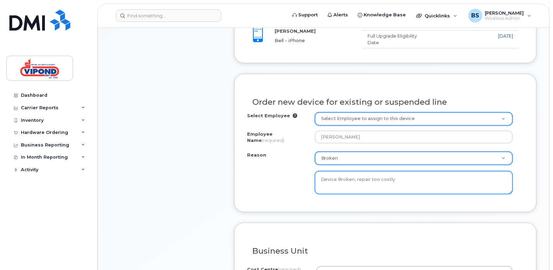
type textarea "Device Broken, repair too costly"
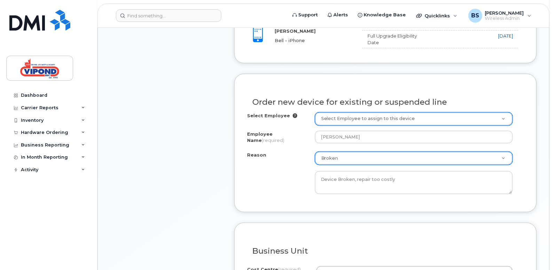
click at [297, 207] on div "Order new device for existing or suspended line Select Employee Select Employee…" at bounding box center [385, 143] width 302 height 138
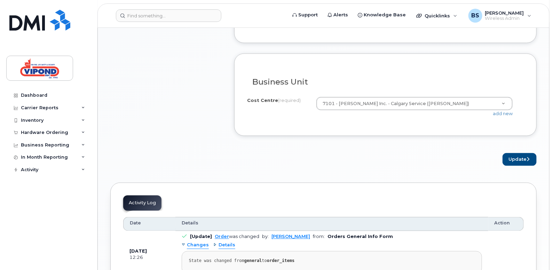
scroll to position [487, 0]
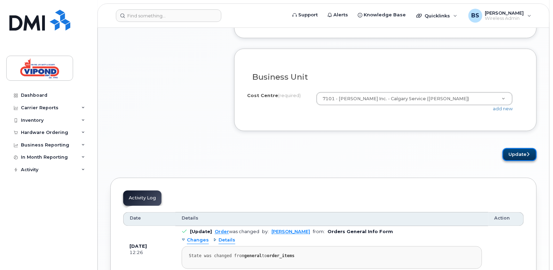
click at [519, 153] on button "Update" at bounding box center [519, 154] width 34 height 13
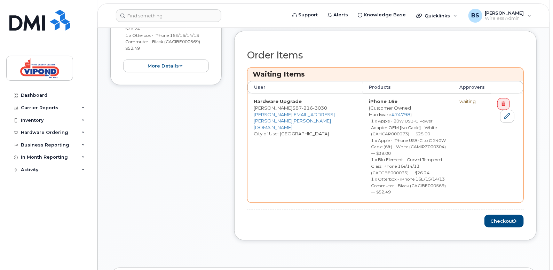
scroll to position [278, 0]
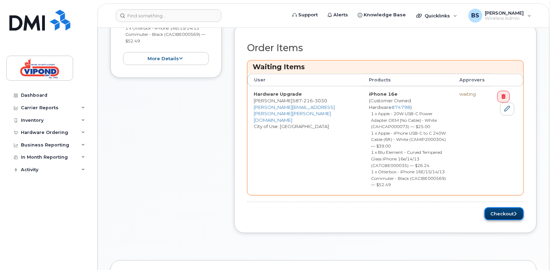
click at [503, 207] on button "Checkout" at bounding box center [503, 213] width 39 height 13
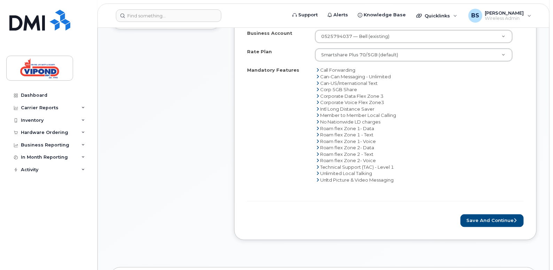
scroll to position [278, 0]
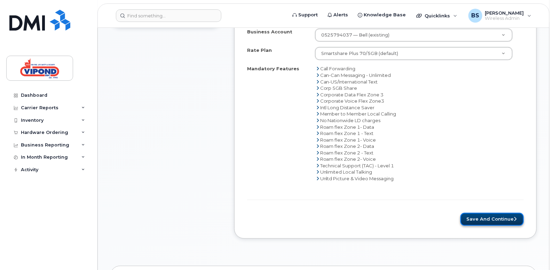
click at [484, 218] on button "Save and Continue" at bounding box center [491, 219] width 63 height 13
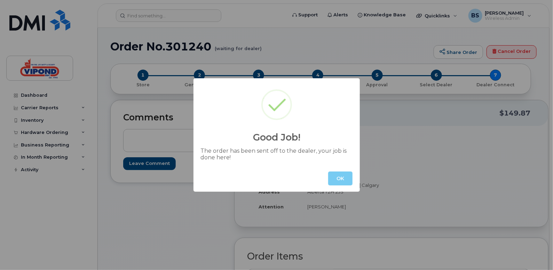
click at [339, 178] on button "OK" at bounding box center [340, 179] width 24 height 14
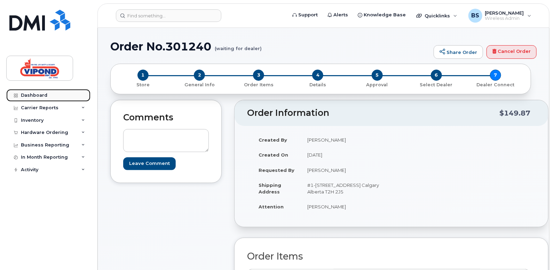
click at [32, 94] on div "Dashboard" at bounding box center [34, 96] width 26 height 6
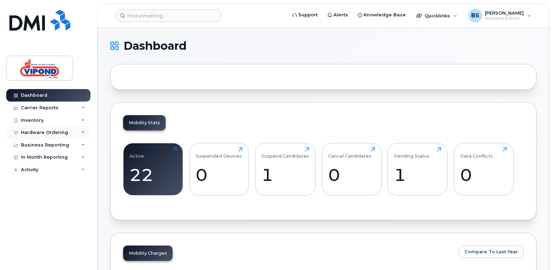
click at [63, 132] on div "Hardware Ordering" at bounding box center [44, 133] width 47 height 6
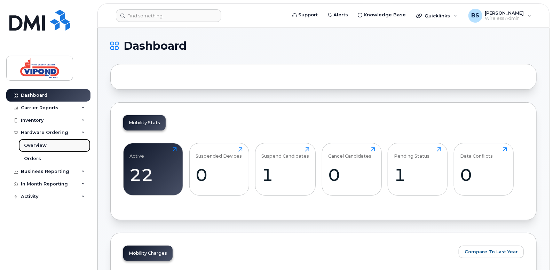
click at [43, 144] on div "Overview" at bounding box center [35, 145] width 23 height 6
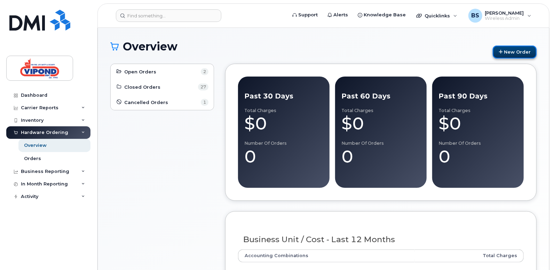
click at [519, 52] on link "New Order" at bounding box center [515, 52] width 44 height 13
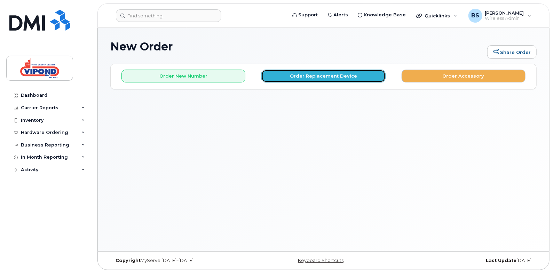
click at [327, 74] on button "Order Replacement Device" at bounding box center [323, 76] width 124 height 13
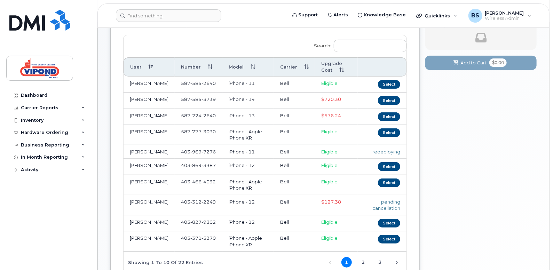
scroll to position [104, 0]
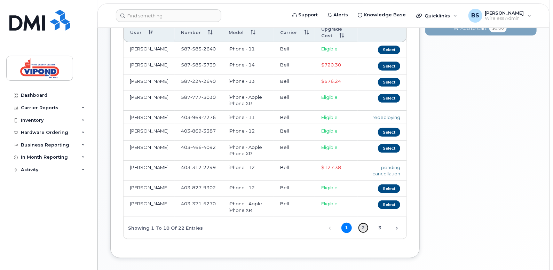
click at [364, 233] on link "2" at bounding box center [363, 228] width 10 height 10
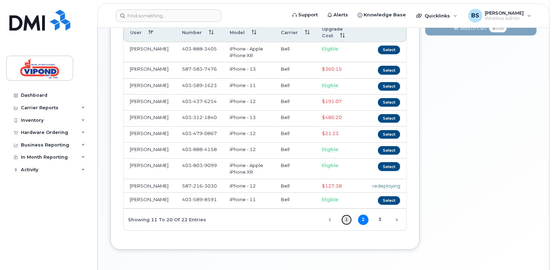
click at [345, 222] on link "1" at bounding box center [346, 220] width 10 height 10
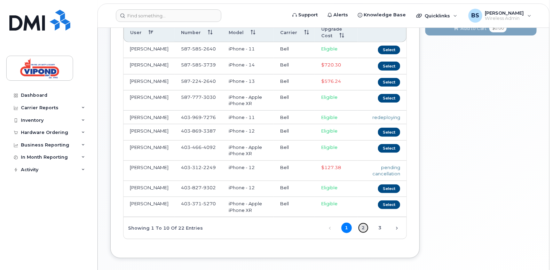
click at [364, 233] on link "2" at bounding box center [363, 228] width 10 height 10
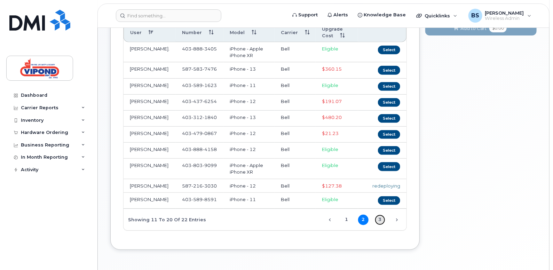
click at [382, 223] on link "3" at bounding box center [380, 220] width 10 height 10
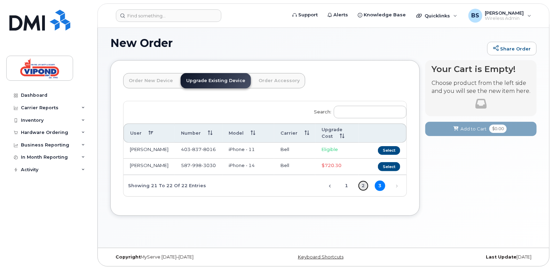
click at [362, 185] on link "2" at bounding box center [363, 186] width 10 height 10
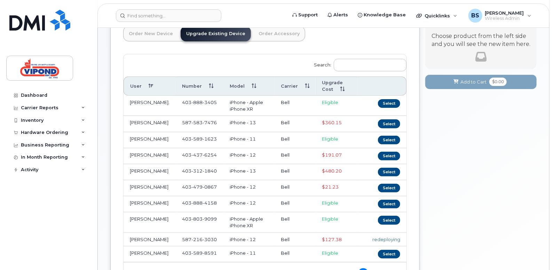
scroll to position [38, 0]
